Goal: Contribute content: Add original content to the website for others to see

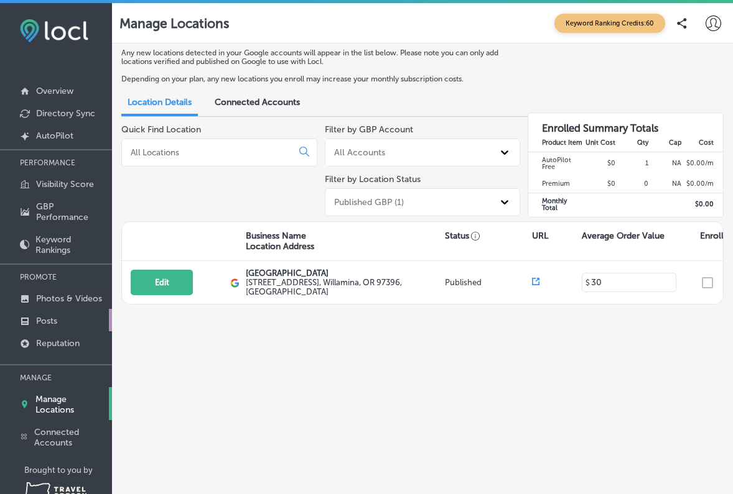
click at [50, 322] on p "Posts" at bounding box center [46, 321] width 21 height 11
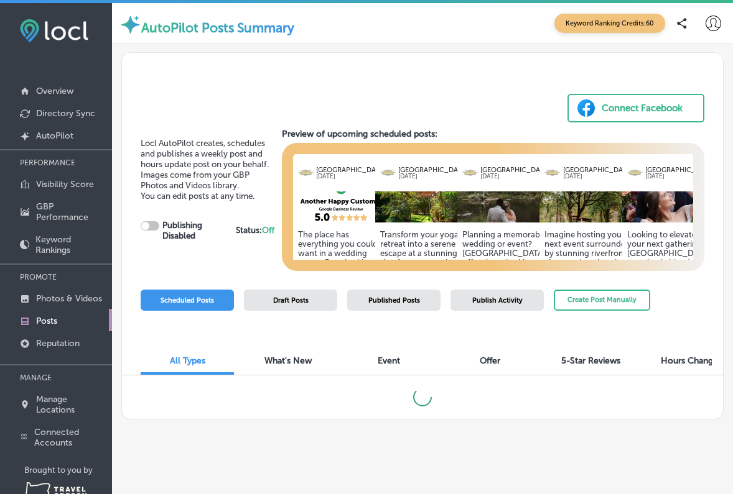
click at [340, 220] on img at bounding box center [341, 207] width 96 height 31
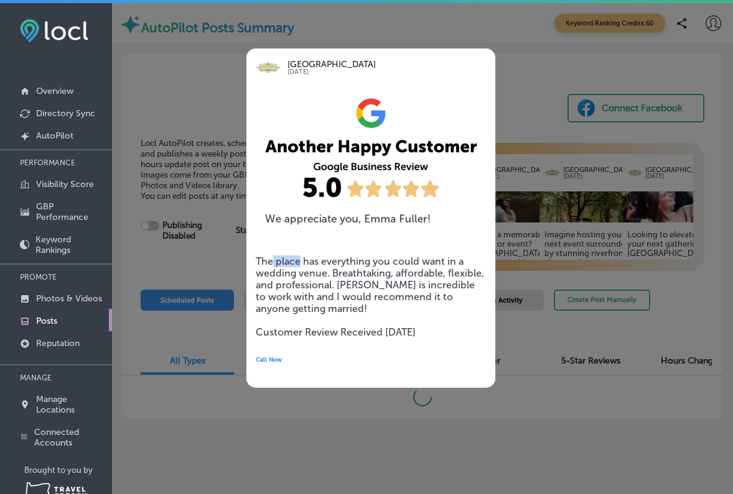
checkbox input "true"
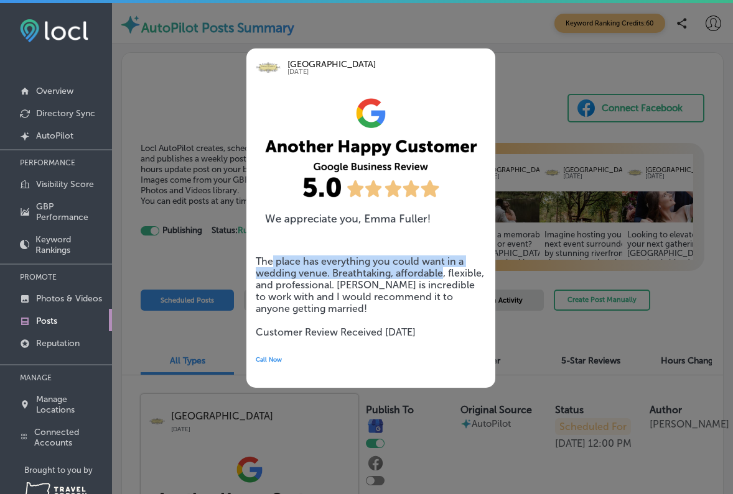
drag, startPoint x: 273, startPoint y: 264, endPoint x: 441, endPoint y: 269, distance: 168.0
click at [441, 269] on h5 "The place has everything you could want in a wedding venue. Breathtaking, affor…" at bounding box center [371, 297] width 230 height 83
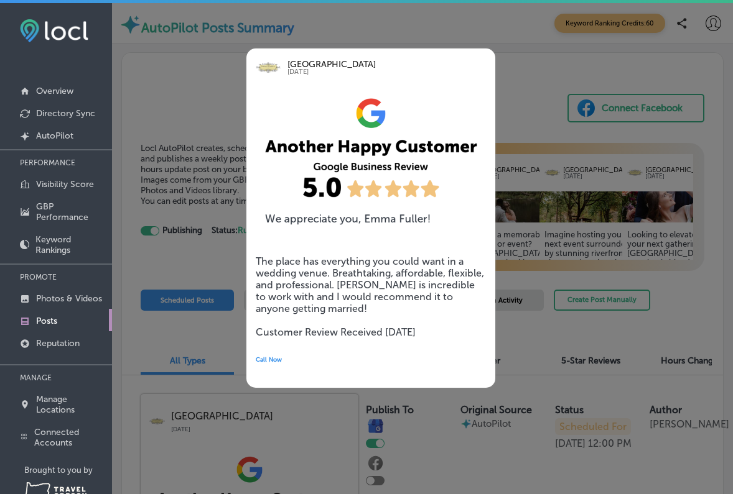
click at [534, 226] on div at bounding box center [366, 247] width 733 height 494
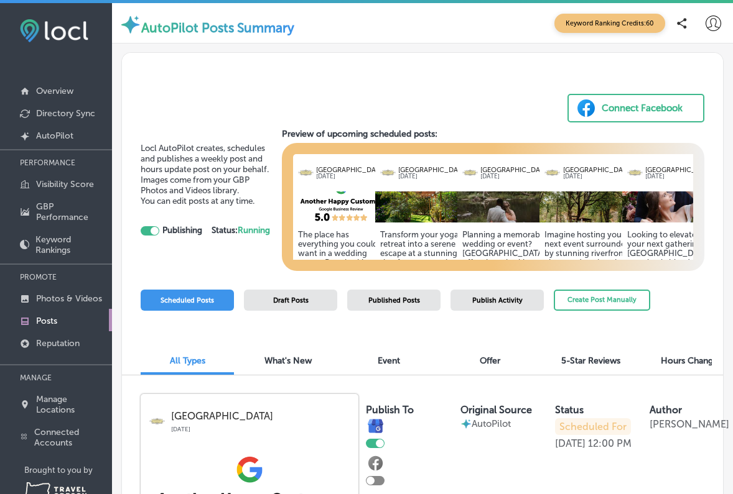
click at [425, 210] on img at bounding box center [423, 207] width 96 height 31
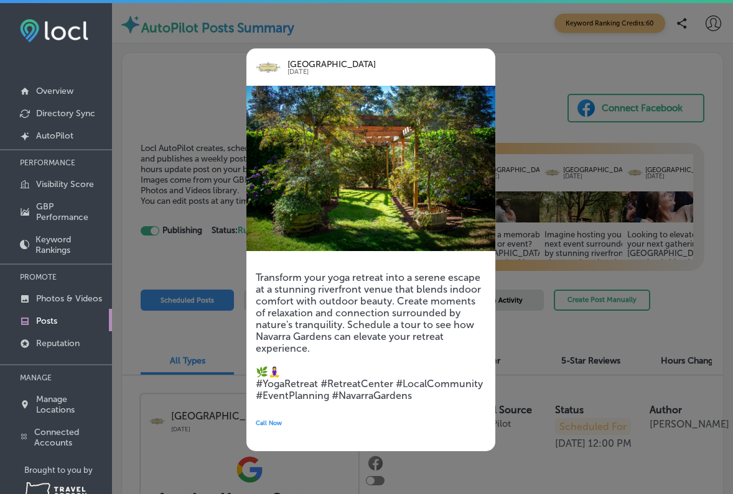
drag, startPoint x: 552, startPoint y: 274, endPoint x: 529, endPoint y: 269, distance: 24.2
click at [552, 274] on div at bounding box center [366, 247] width 733 height 494
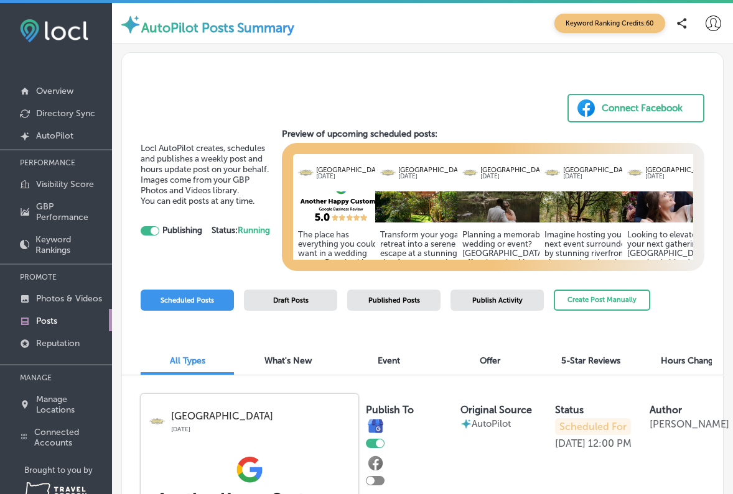
click at [483, 203] on img at bounding box center [505, 207] width 96 height 31
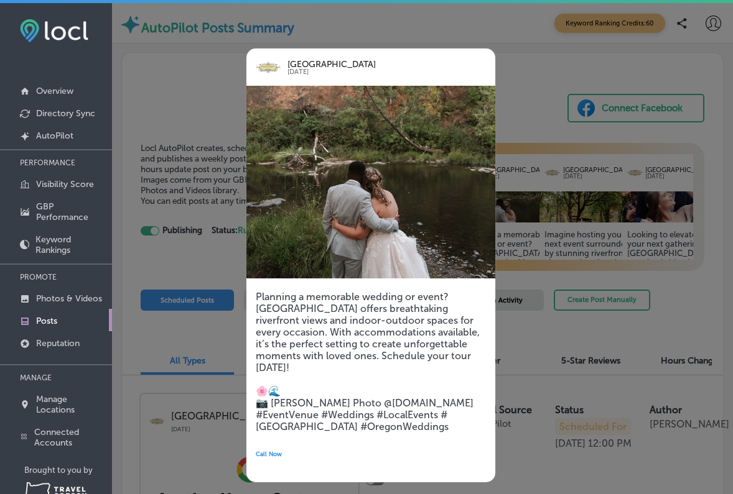
click at [535, 270] on div at bounding box center [366, 247] width 733 height 494
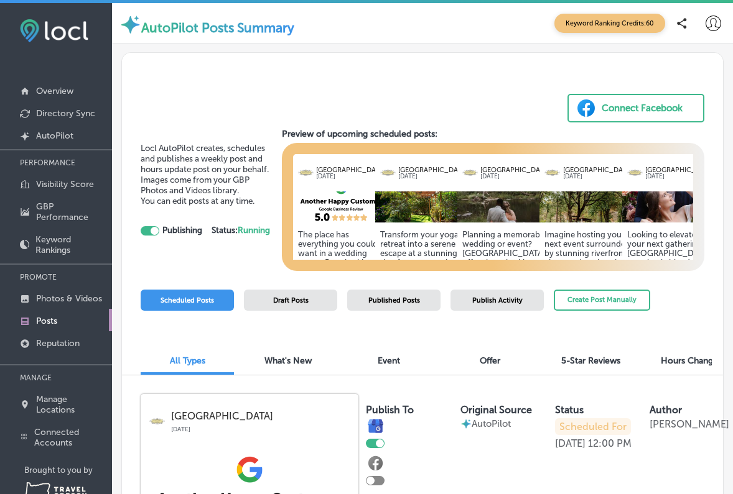
click at [572, 215] on img at bounding box center [587, 207] width 96 height 31
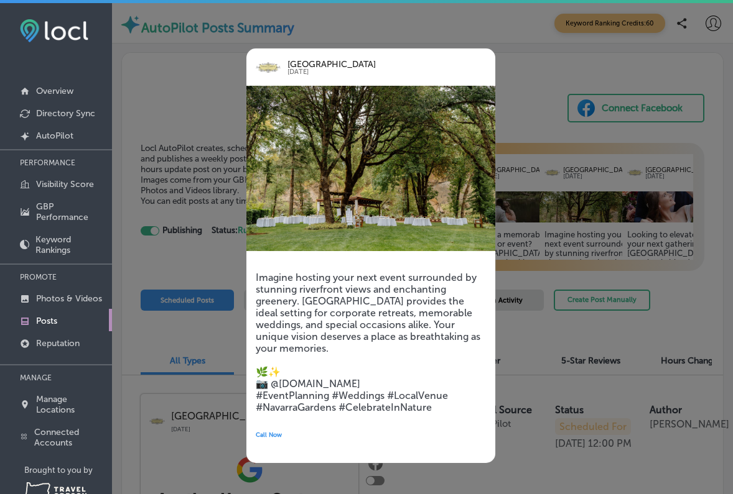
click at [651, 205] on div at bounding box center [366, 247] width 733 height 494
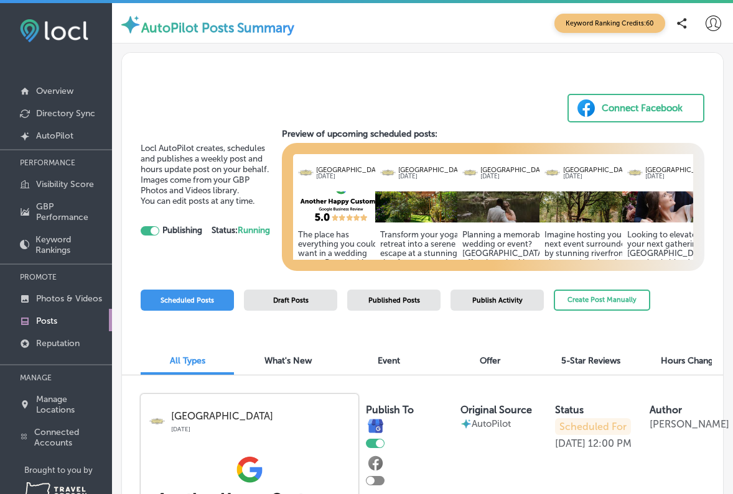
click at [651, 209] on img at bounding box center [670, 207] width 96 height 31
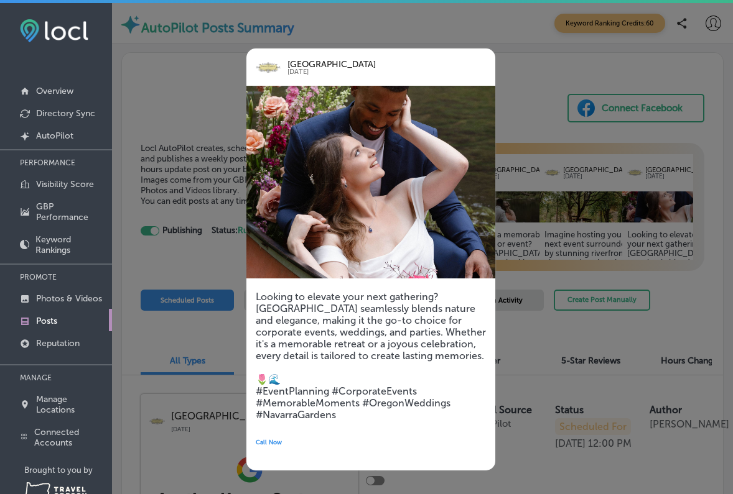
click at [651, 248] on div at bounding box center [366, 247] width 733 height 494
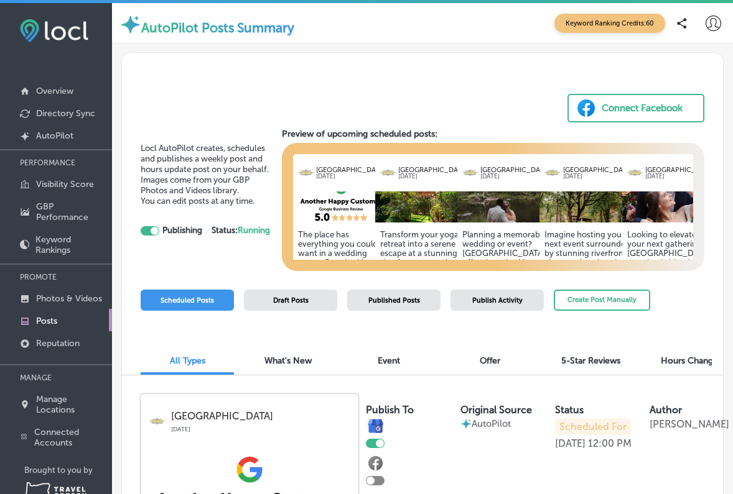
click at [656, 230] on h5 "Looking to elevate your next gathering? [GEOGRAPHIC_DATA] seamlessly blends nat…" at bounding box center [670, 300] width 86 height 140
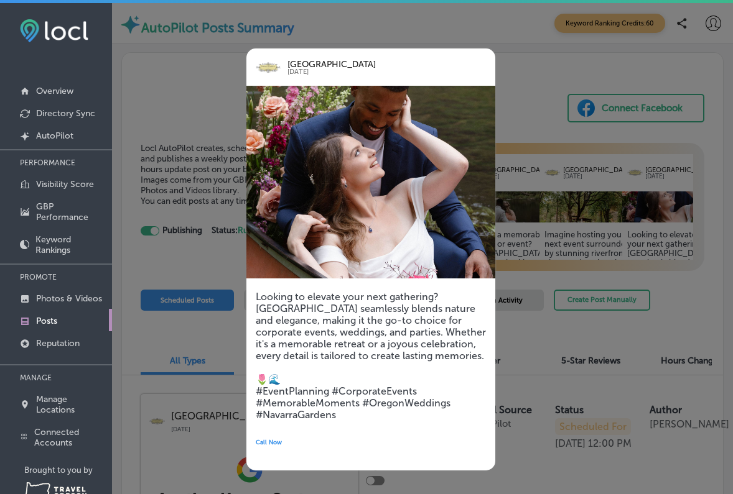
click at [681, 258] on div at bounding box center [366, 247] width 733 height 494
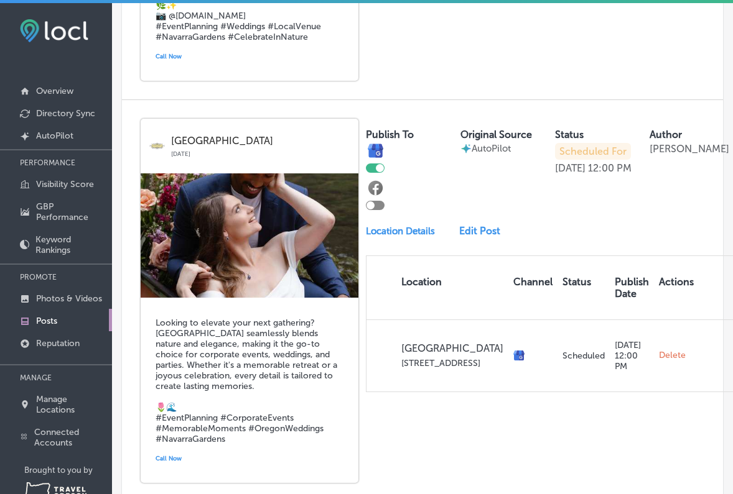
scroll to position [1889, 0]
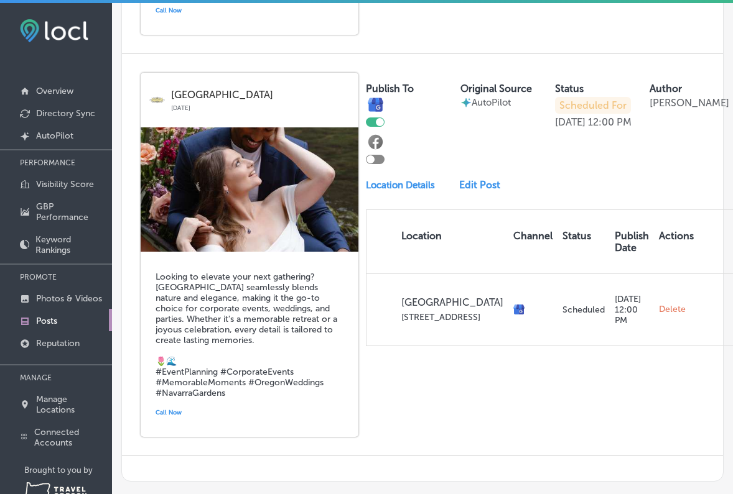
click at [471, 179] on link "Edit Post" at bounding box center [483, 185] width 49 height 12
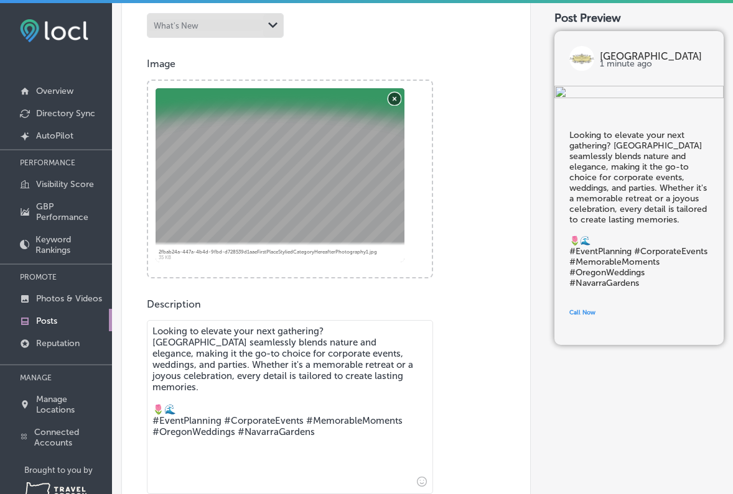
scroll to position [328, 0]
click at [394, 98] on button "Remove" at bounding box center [394, 99] width 12 height 12
click at [343, 381] on textarea "Looking to elevate your next gathering? [GEOGRAPHIC_DATA] seamlessly blends nat…" at bounding box center [290, 408] width 286 height 174
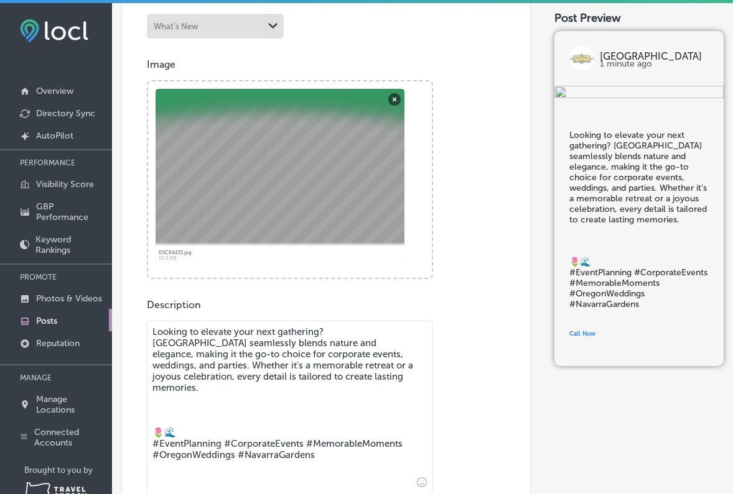
click at [421, 483] on icon "Insert emoji" at bounding box center [422, 483] width 10 height 10
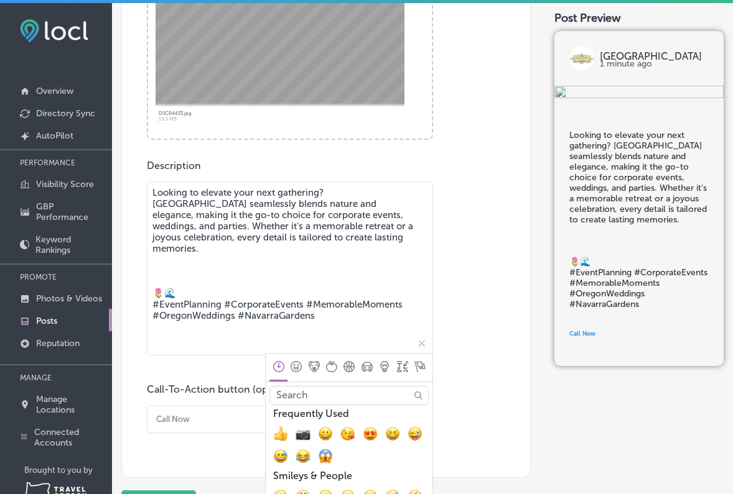
scroll to position [470, 0]
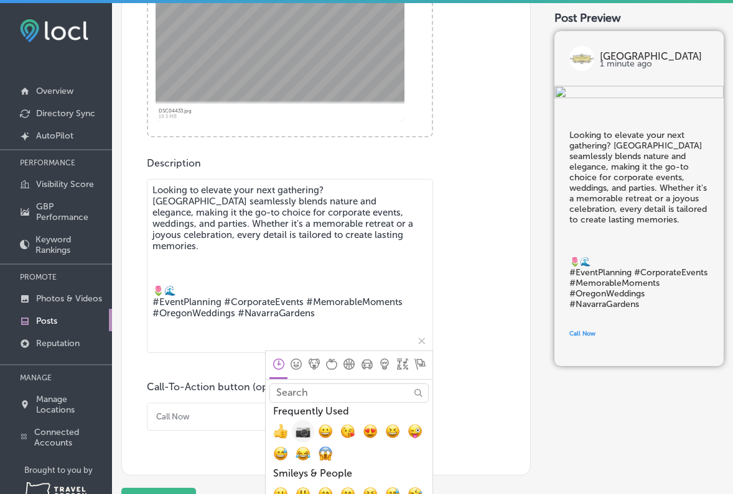
click at [300, 432] on span "📷, camera" at bounding box center [302, 432] width 15 height 15
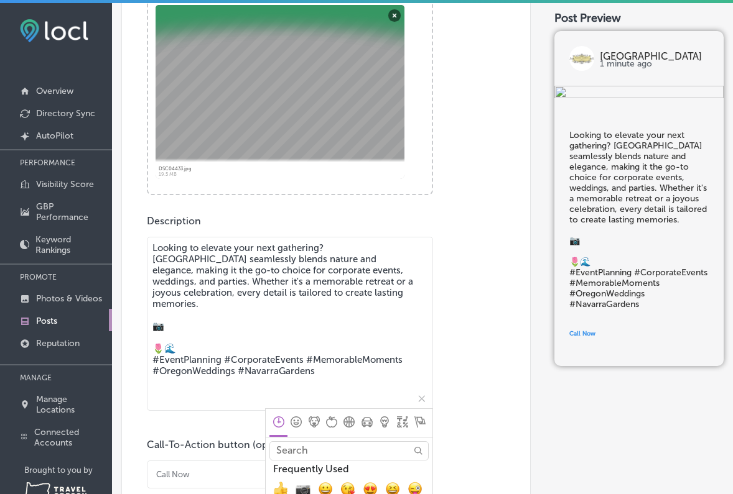
scroll to position [406, 0]
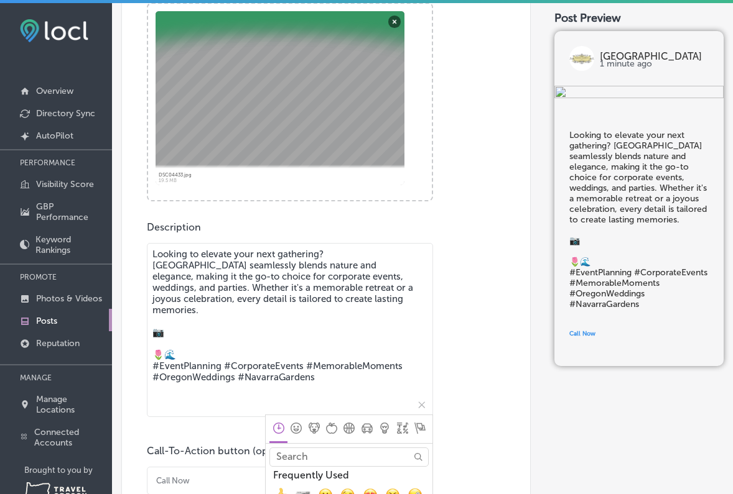
click at [222, 327] on textarea "Looking to elevate your next gathering? [GEOGRAPHIC_DATA] seamlessly blends nat…" at bounding box center [290, 330] width 286 height 174
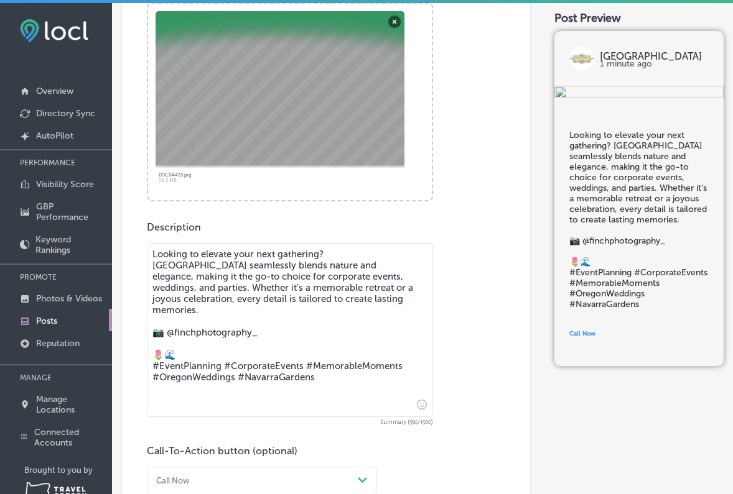
type textarea "Looking to elevate your next gathering? [GEOGRAPHIC_DATA] seamlessly blends nat…"
click at [318, 340] on textarea "Looking to elevate your next gathering? [GEOGRAPHIC_DATA] seamlessly blends nat…" at bounding box center [290, 330] width 286 height 174
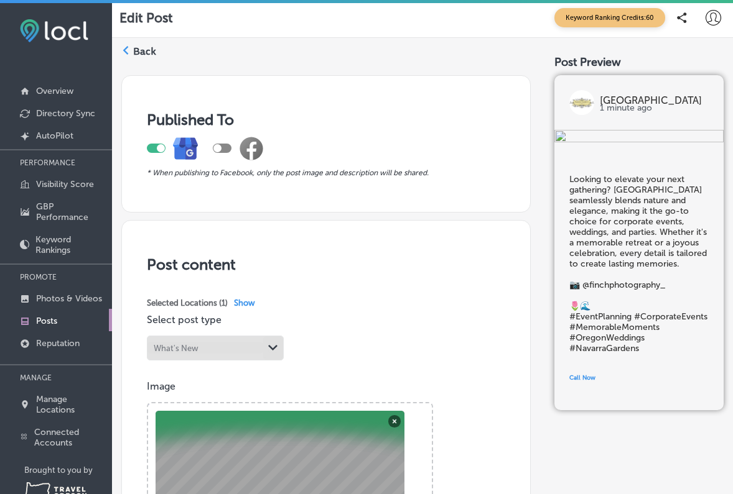
scroll to position [0, 0]
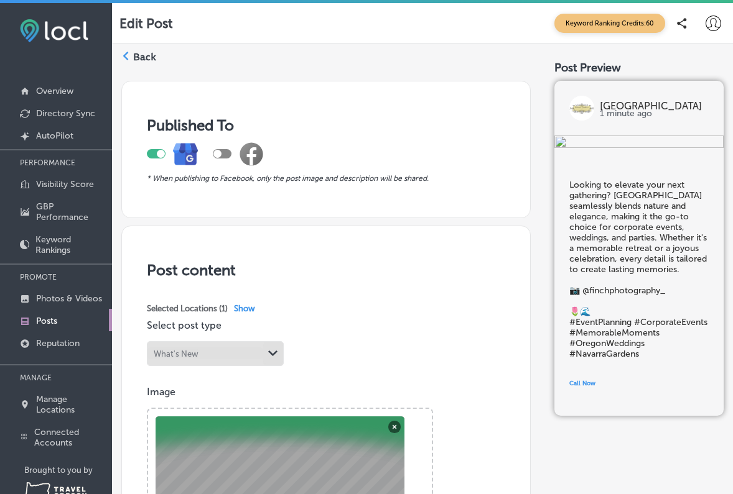
click at [221, 155] on div at bounding box center [222, 153] width 19 height 9
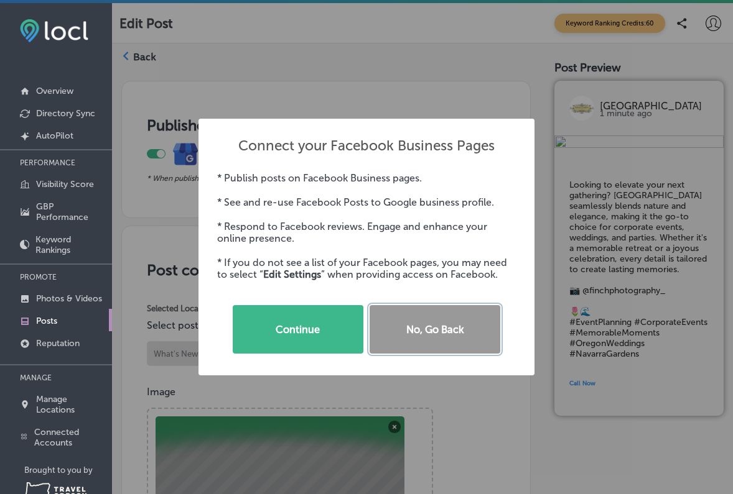
click at [415, 335] on button "No, Go Back" at bounding box center [434, 329] width 131 height 49
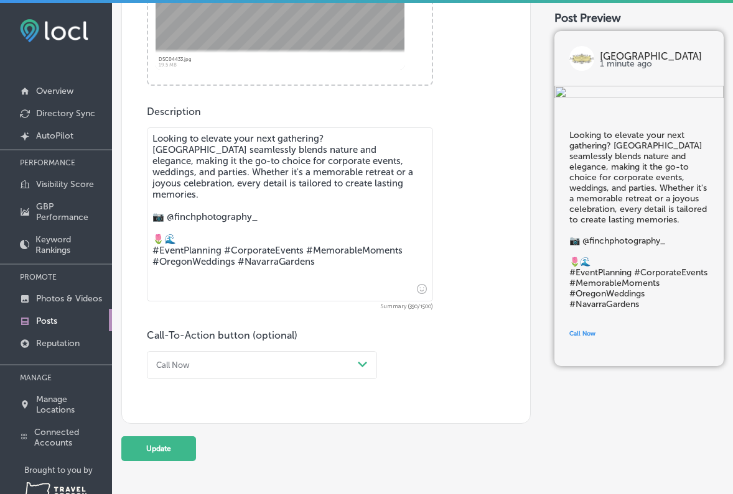
scroll to position [542, 0]
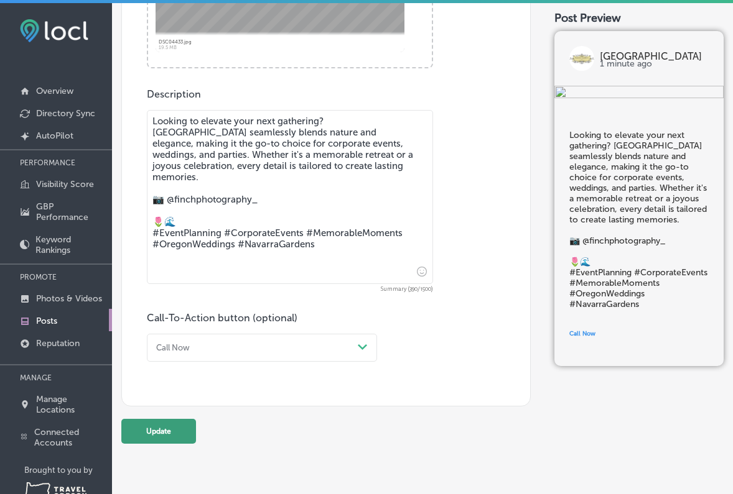
drag, startPoint x: 165, startPoint y: 425, endPoint x: 176, endPoint y: 425, distance: 10.6
click at [165, 425] on button "Update" at bounding box center [158, 431] width 75 height 25
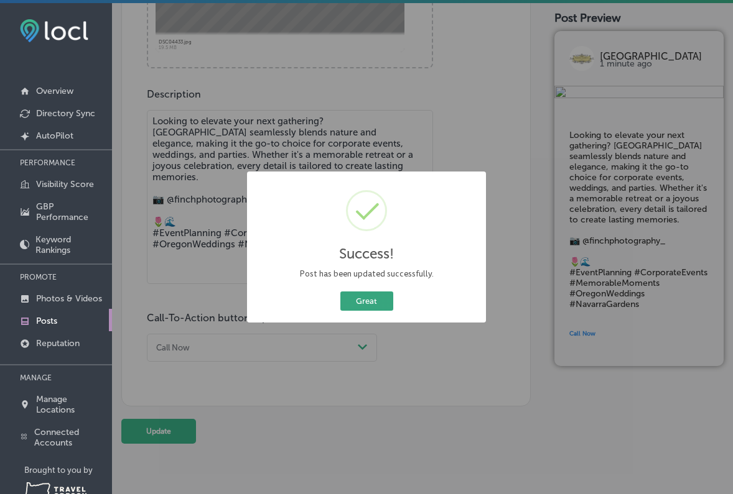
click at [369, 299] on button "Great" at bounding box center [366, 301] width 53 height 19
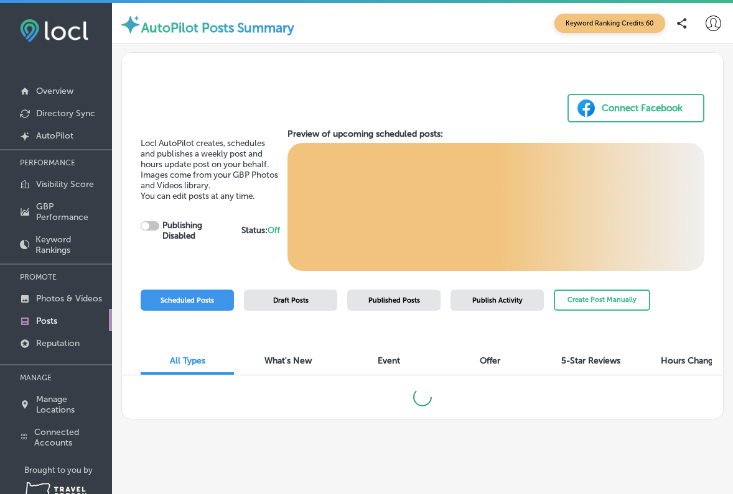
checkbox input "true"
